Goal: Task Accomplishment & Management: Use online tool/utility

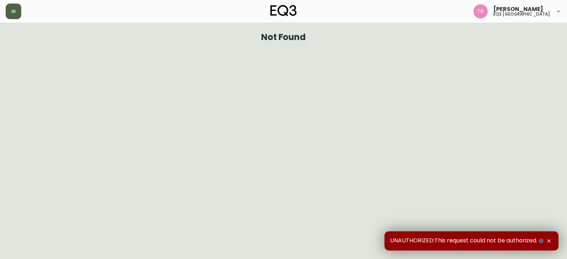
click at [16, 13] on button "button" at bounding box center [14, 12] width 16 height 16
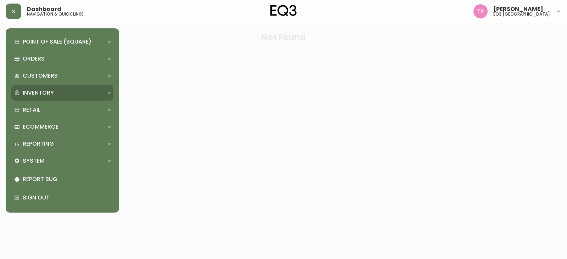
click at [39, 91] on p "Inventory" at bounding box center [38, 93] width 31 height 8
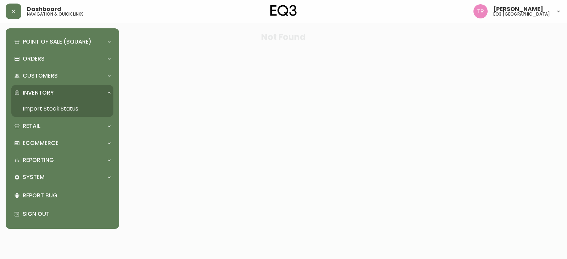
click at [41, 112] on link "Import Stock Status" at bounding box center [62, 109] width 102 height 16
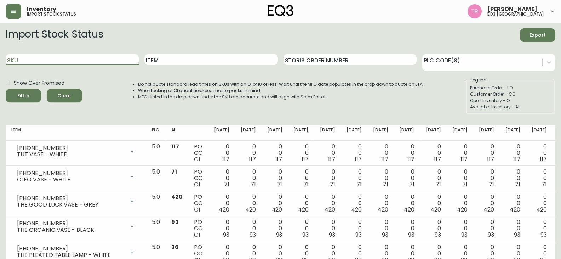
drag, startPoint x: 44, startPoint y: 55, endPoint x: 40, endPoint y: 56, distance: 3.7
click at [44, 55] on input "SKU" at bounding box center [72, 59] width 133 height 11
paste input "[PHONE_NUMBER]"
click at [6, 89] on button "Filter" at bounding box center [23, 95] width 35 height 13
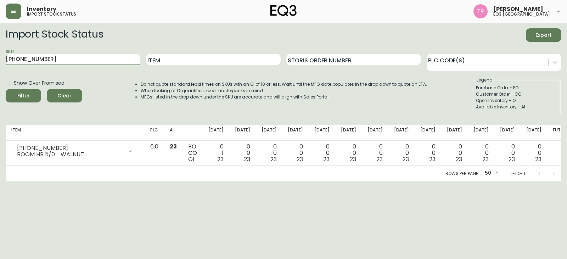
click at [52, 57] on input "[PHONE_NUMBER]" at bounding box center [73, 59] width 135 height 11
click at [52, 56] on input "[PHONE_NUMBER]" at bounding box center [73, 59] width 135 height 11
paste input "19"
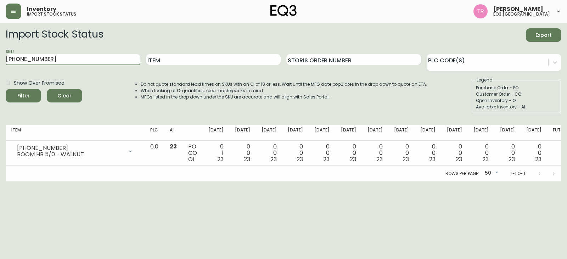
click at [6, 89] on button "Filter" at bounding box center [23, 95] width 35 height 13
click at [62, 53] on div "SKU [PHONE_NUMBER]" at bounding box center [73, 59] width 135 height 23
drag, startPoint x: 61, startPoint y: 54, endPoint x: 54, endPoint y: 59, distance: 8.6
click at [57, 56] on input "[PHONE_NUMBER]" at bounding box center [73, 59] width 135 height 11
click at [53, 59] on input "[PHONE_NUMBER]" at bounding box center [73, 59] width 135 height 11
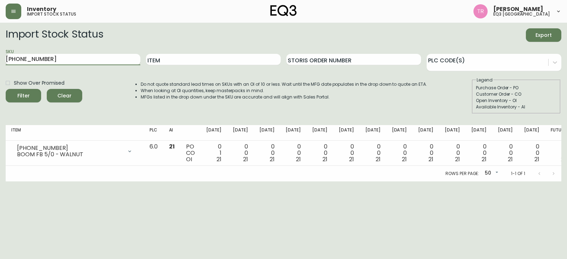
click at [52, 58] on input "[PHONE_NUMBER]" at bounding box center [73, 59] width 135 height 11
click at [53, 58] on input "[PHONE_NUMBER]" at bounding box center [73, 59] width 135 height 11
click at [54, 58] on input "[PHONE_NUMBER]" at bounding box center [73, 59] width 135 height 11
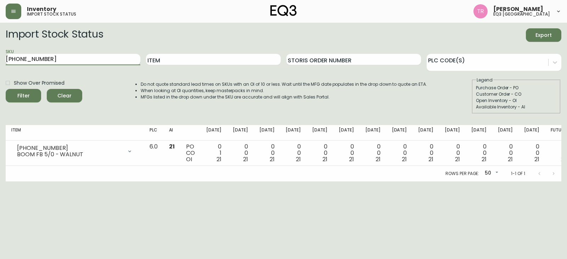
click at [54, 58] on input "[PHONE_NUMBER]" at bounding box center [73, 59] width 135 height 11
paste input "2"
click at [6, 89] on button "Filter" at bounding box center [23, 95] width 35 height 13
click at [70, 62] on input "[PHONE_NUMBER]" at bounding box center [73, 59] width 135 height 11
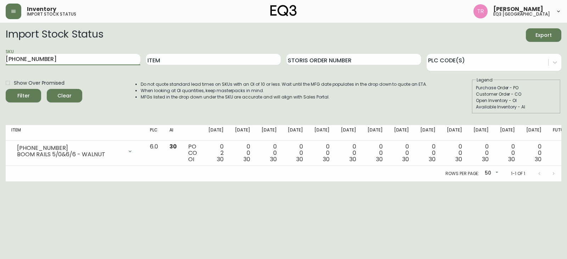
click at [70, 62] on input "[PHONE_NUMBER]" at bounding box center [73, 59] width 135 height 11
click at [70, 61] on input "[PHONE_NUMBER]" at bounding box center [73, 59] width 135 height 11
paste input "2"
type input "[PHONE_NUMBER]"
click at [6, 89] on button "Filter" at bounding box center [23, 95] width 35 height 13
